Goal: Information Seeking & Learning: Find specific fact

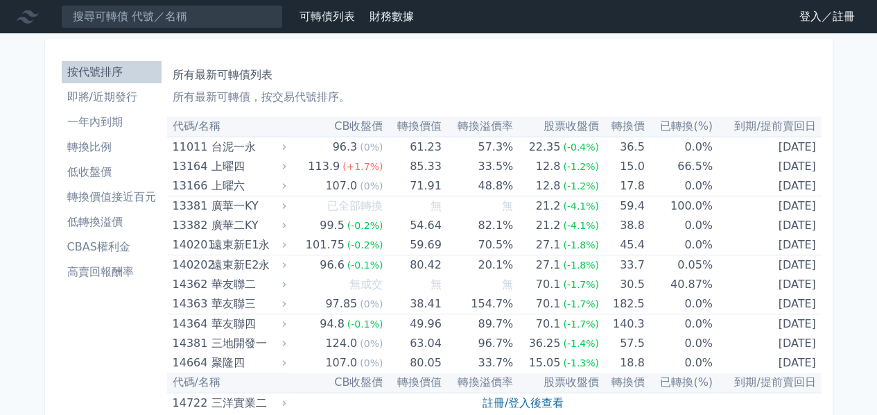
click at [104, 223] on li "低轉換溢價" at bounding box center [112, 222] width 100 height 17
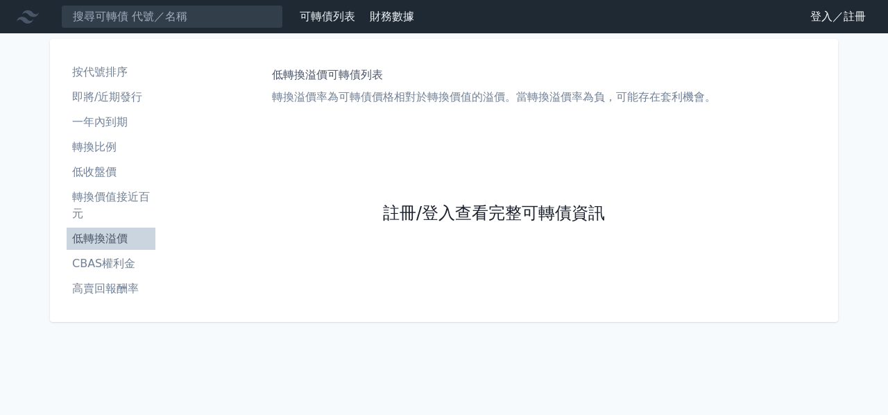
click at [494, 207] on link "註冊/登入查看完整可轉債資訊" at bounding box center [494, 213] width 222 height 22
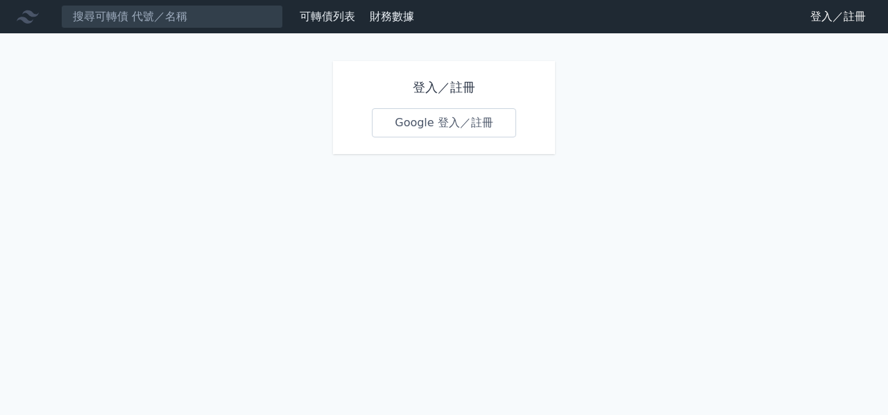
click at [449, 123] on link "Google 登入／註冊" at bounding box center [444, 122] width 144 height 29
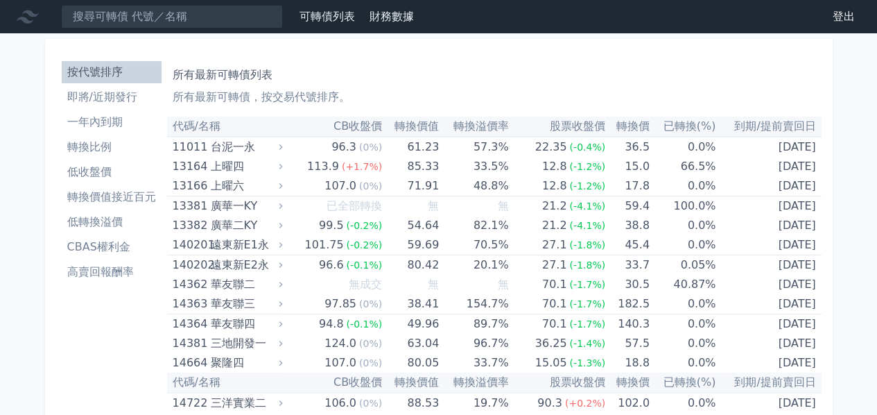
click at [104, 223] on li "低轉換溢價" at bounding box center [112, 222] width 100 height 17
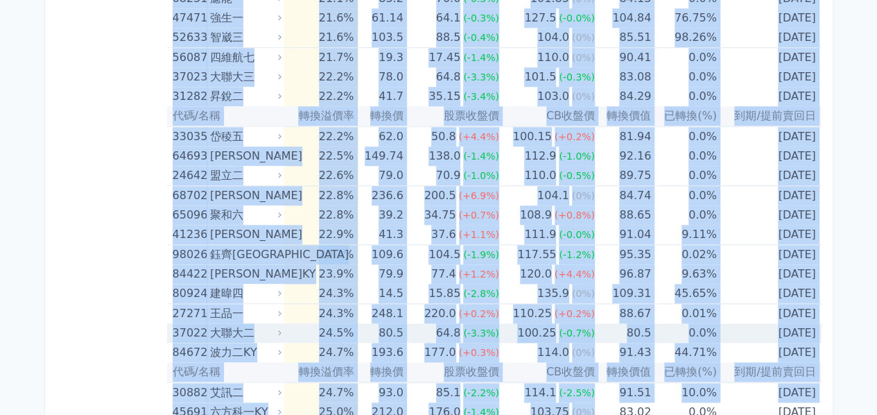
scroll to position [3346, 0]
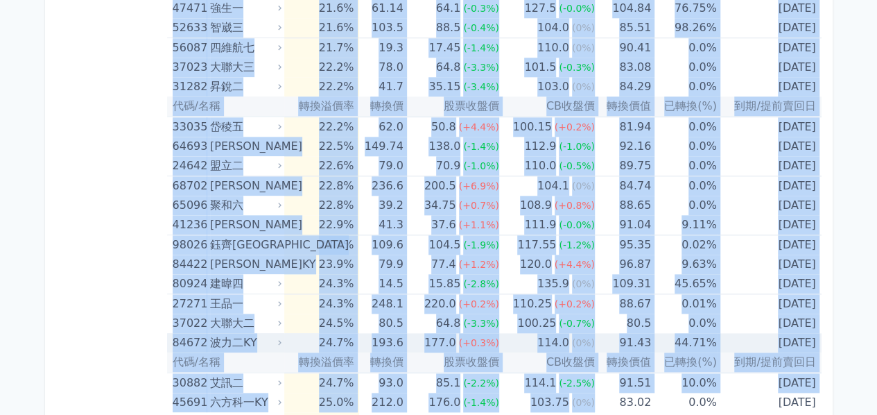
drag, startPoint x: 168, startPoint y: 225, endPoint x: 815, endPoint y: 336, distance: 657.0
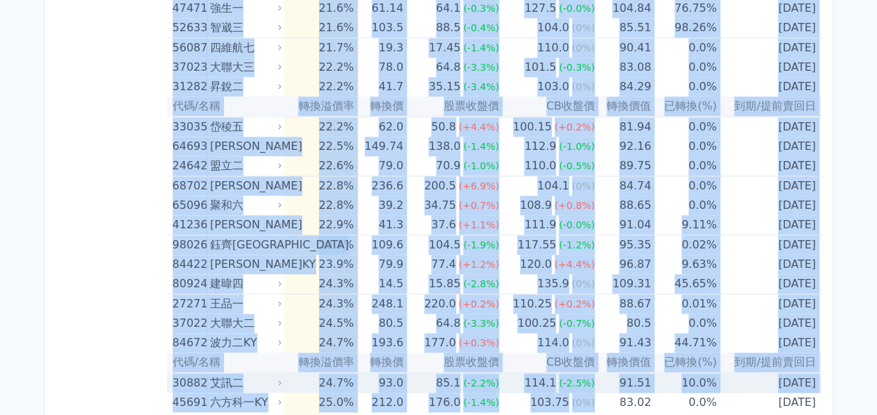
copy table "68375 lor -3.1% 66.1 23.3 (-3.8%) 936.0 (-0.1%) 730.37 8.5% 7076-17-53 ipsum do…"
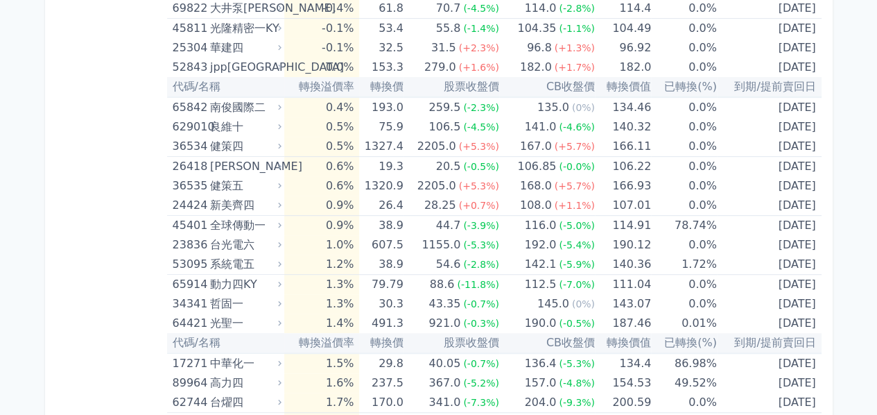
scroll to position [0, 0]
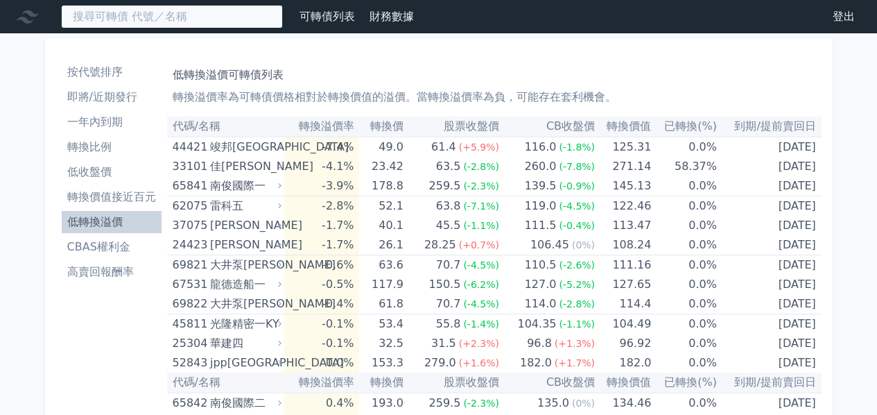
click at [176, 17] on input at bounding box center [172, 17] width 222 height 24
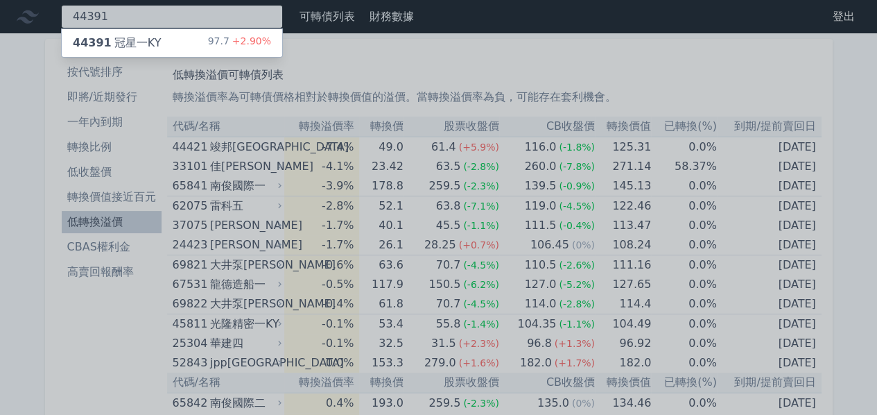
type input "44391"
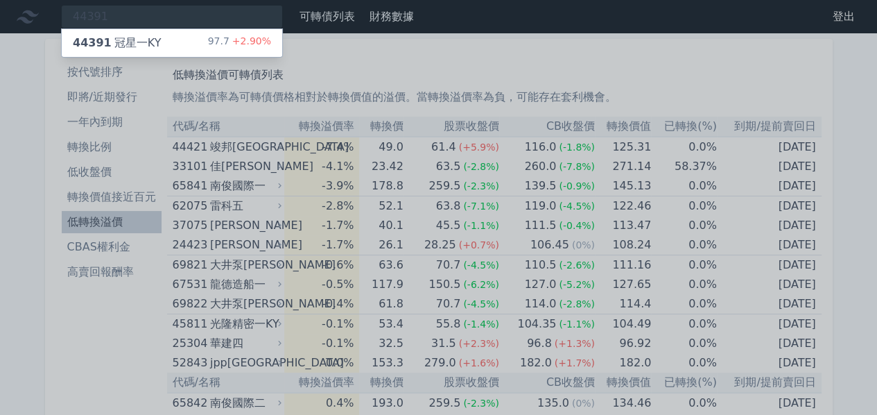
click at [178, 46] on div "44391 冠星一KY 97.7 +2.90%" at bounding box center [172, 43] width 221 height 28
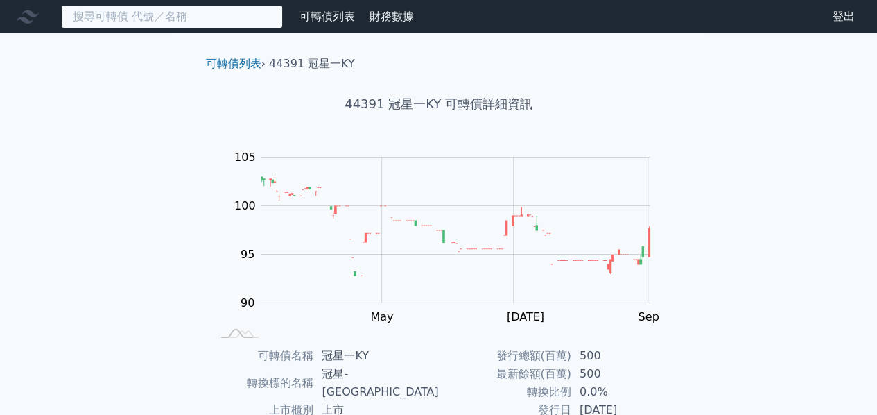
click at [162, 12] on input at bounding box center [172, 17] width 222 height 24
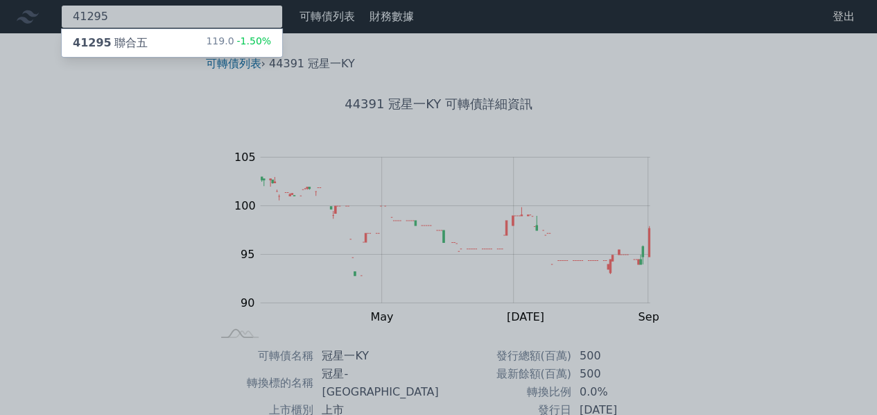
type input "41295"
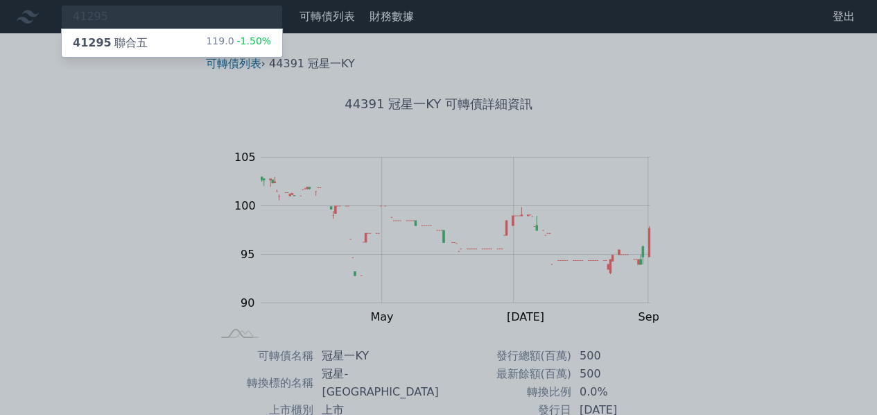
click at [167, 35] on div "41295 聯合五 119.0 -1.50%" at bounding box center [172, 43] width 221 height 28
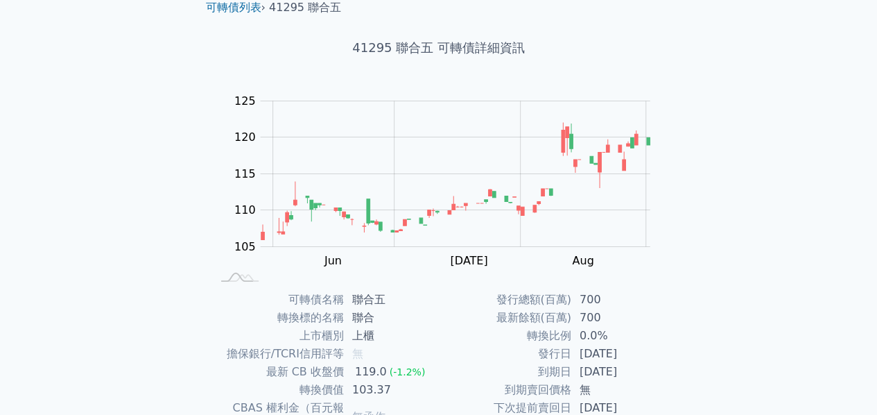
scroll to position [184, 0]
